Goal: Task Accomplishment & Management: Manage account settings

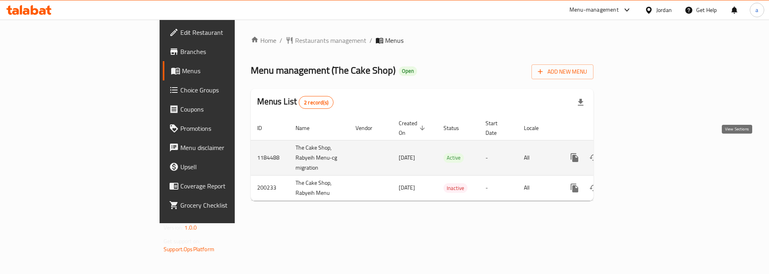
click at [642, 154] on link "enhanced table" at bounding box center [632, 157] width 19 height 19
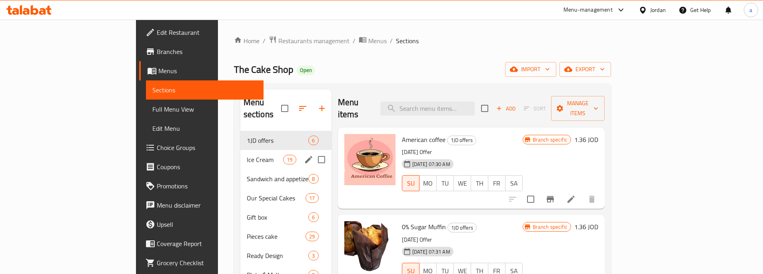
scroll to position [40, 0]
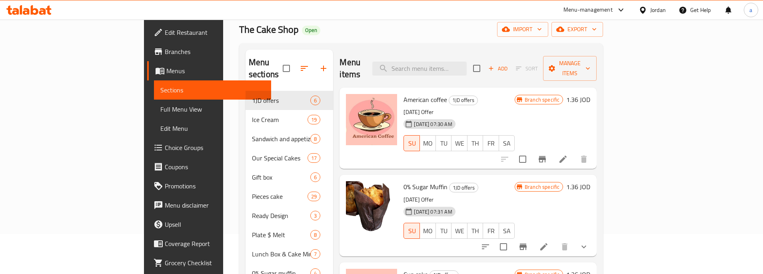
click at [165, 152] on span "Choice Groups" at bounding box center [215, 148] width 100 height 10
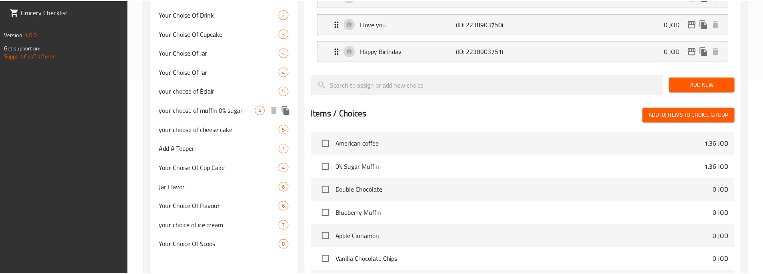
scroll to position [300, 0]
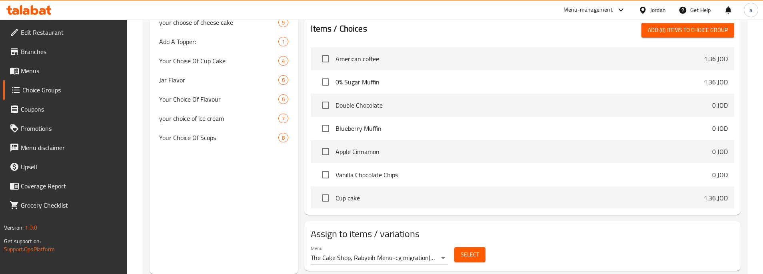
click at [234, 187] on div "Choice Groups Your Choice Of Writing 3 Your Choice Of Bread 3 Your Choise Of Sa…" at bounding box center [224, 32] width 148 height 484
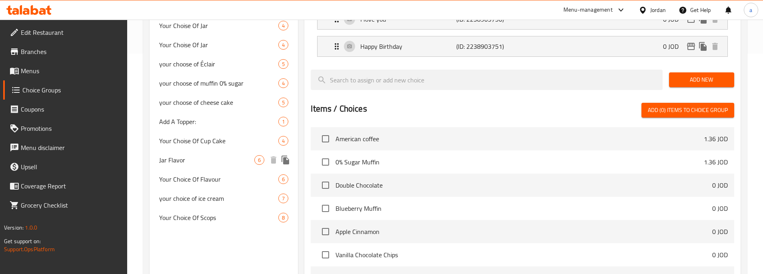
scroll to position [100, 0]
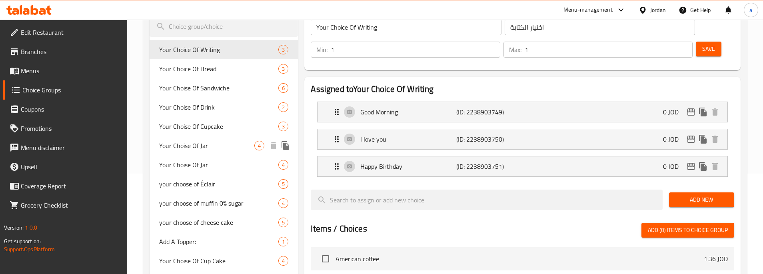
click at [217, 148] on span "Your Choise Of Jar" at bounding box center [206, 146] width 95 height 10
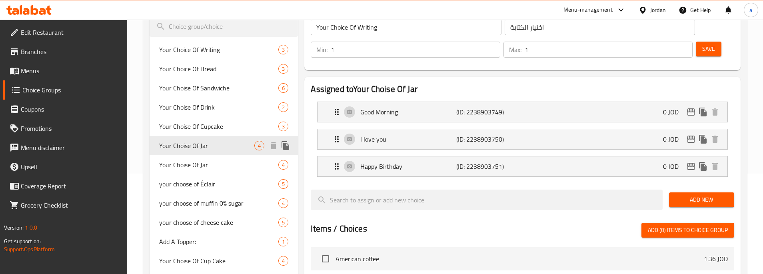
type input "Your Choise Of Jar"
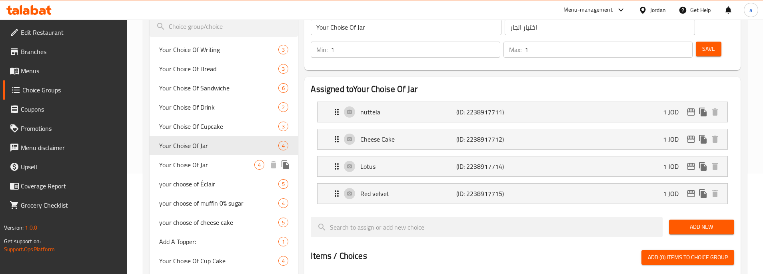
click at [214, 161] on span "Your Choise Of Jar" at bounding box center [206, 165] width 95 height 10
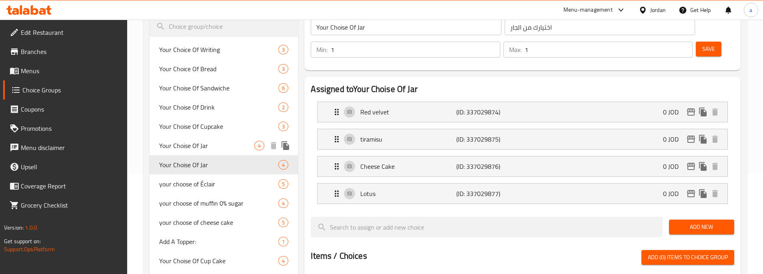
click at [215, 150] on span "Your Choise Of Jar" at bounding box center [206, 146] width 95 height 10
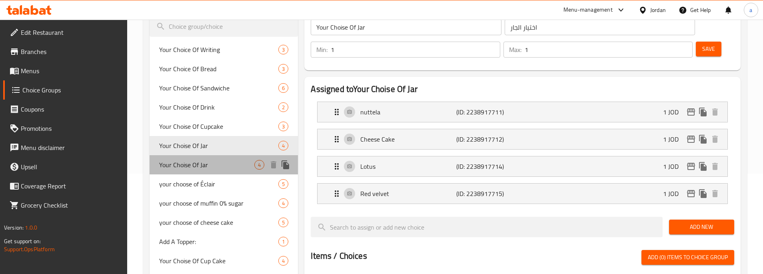
click at [215, 161] on span "Your Choise Of Jar" at bounding box center [206, 165] width 95 height 10
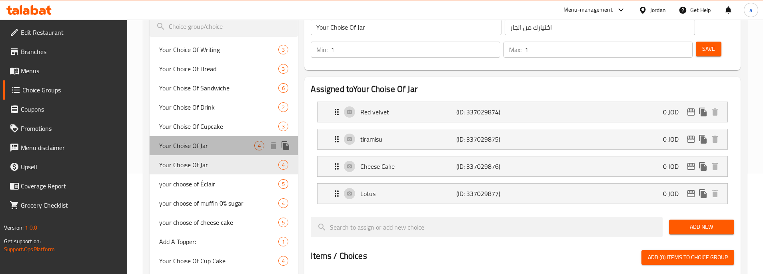
click at [206, 142] on span "Your Choise Of Jar" at bounding box center [206, 146] width 95 height 10
type input "اختيار الجار"
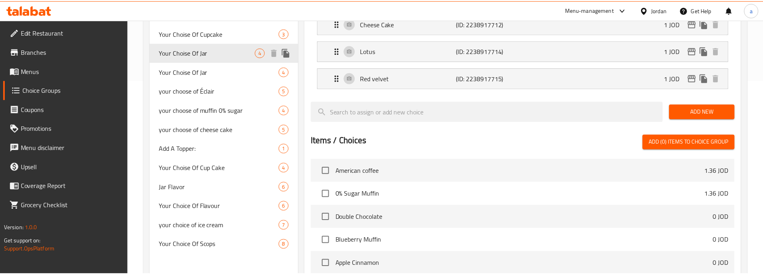
scroll to position [328, 0]
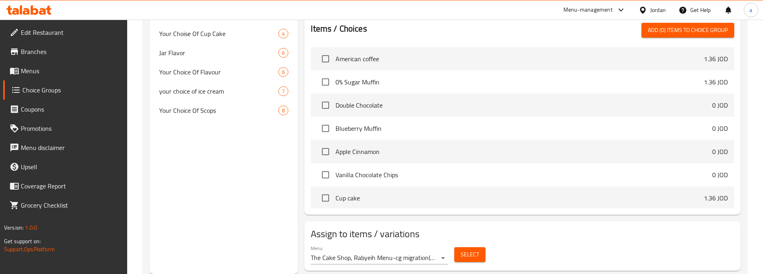
click at [213, 169] on div "Choice Groups Your Choice Of Writing 3 Your Choice Of Bread 3 Your Choise Of Sa…" at bounding box center [224, 18] width 148 height 511
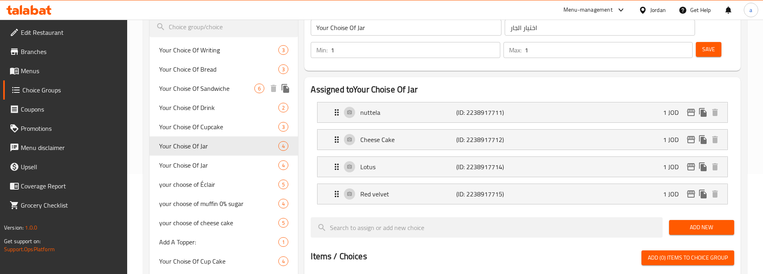
scroll to position [88, 0]
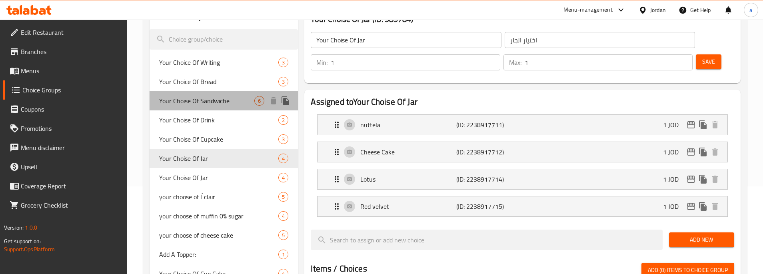
click at [222, 104] on span "Your Choise Of Sandwiche" at bounding box center [206, 101] width 95 height 10
type input "Your Choise Of Sandwiche"
type input "اختيارك من الساندويش"
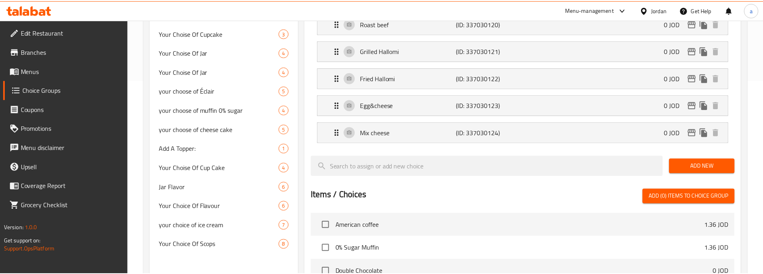
scroll to position [382, 0]
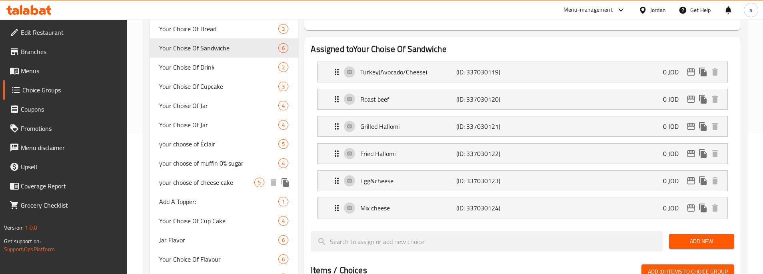
scroll to position [102, 0]
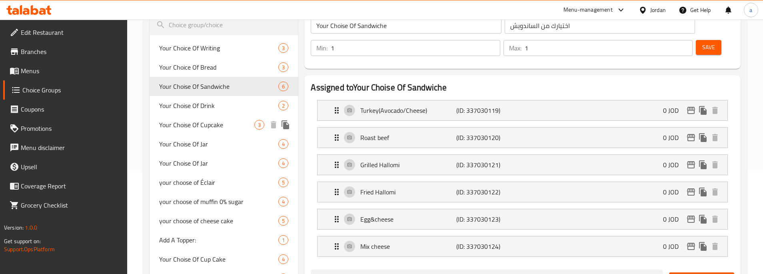
click at [233, 129] on span "Your Choise Of Cupcake" at bounding box center [206, 125] width 95 height 10
type input "Your Choise Of Cupcake"
type input "اختيارك من الكب كيك"
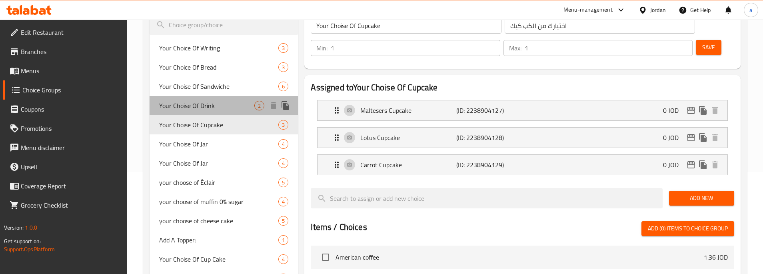
click at [206, 105] on span "Your Choise Of Drink" at bounding box center [206, 106] width 95 height 10
type input "Your Choise Of Drink"
type input "اختيارك من المشروب"
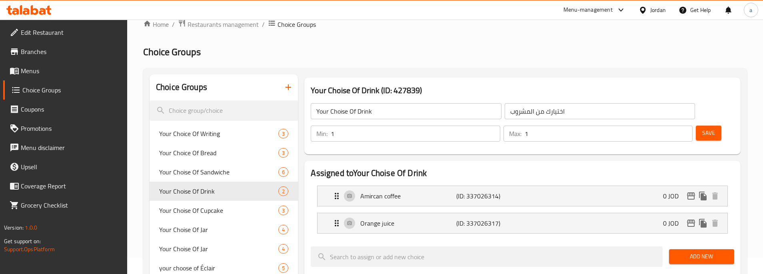
scroll to position [0, 0]
